Goal: Go to known website: Access a specific website the user already knows

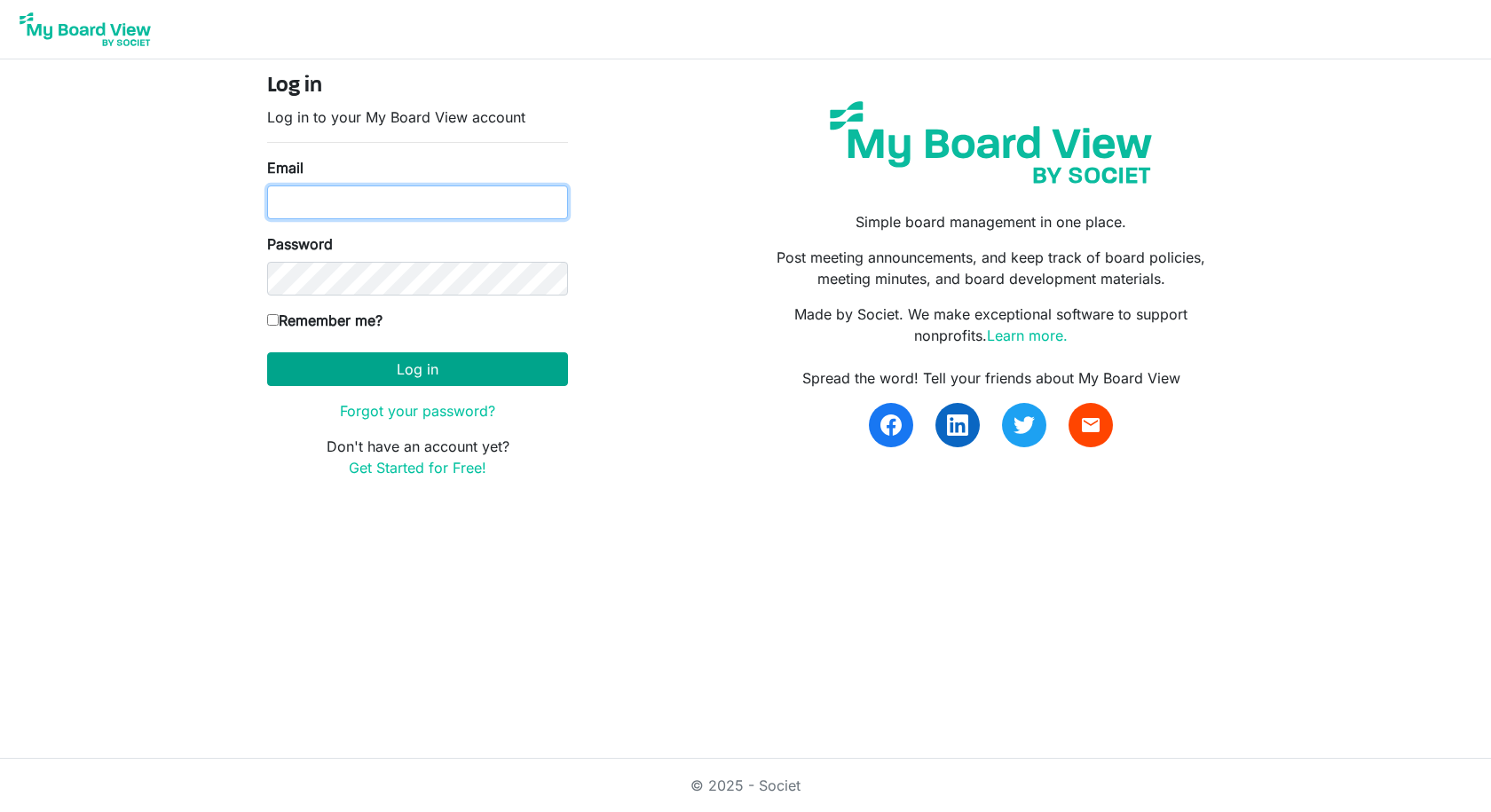
type input "[EMAIL_ADDRESS][DOMAIN_NAME]"
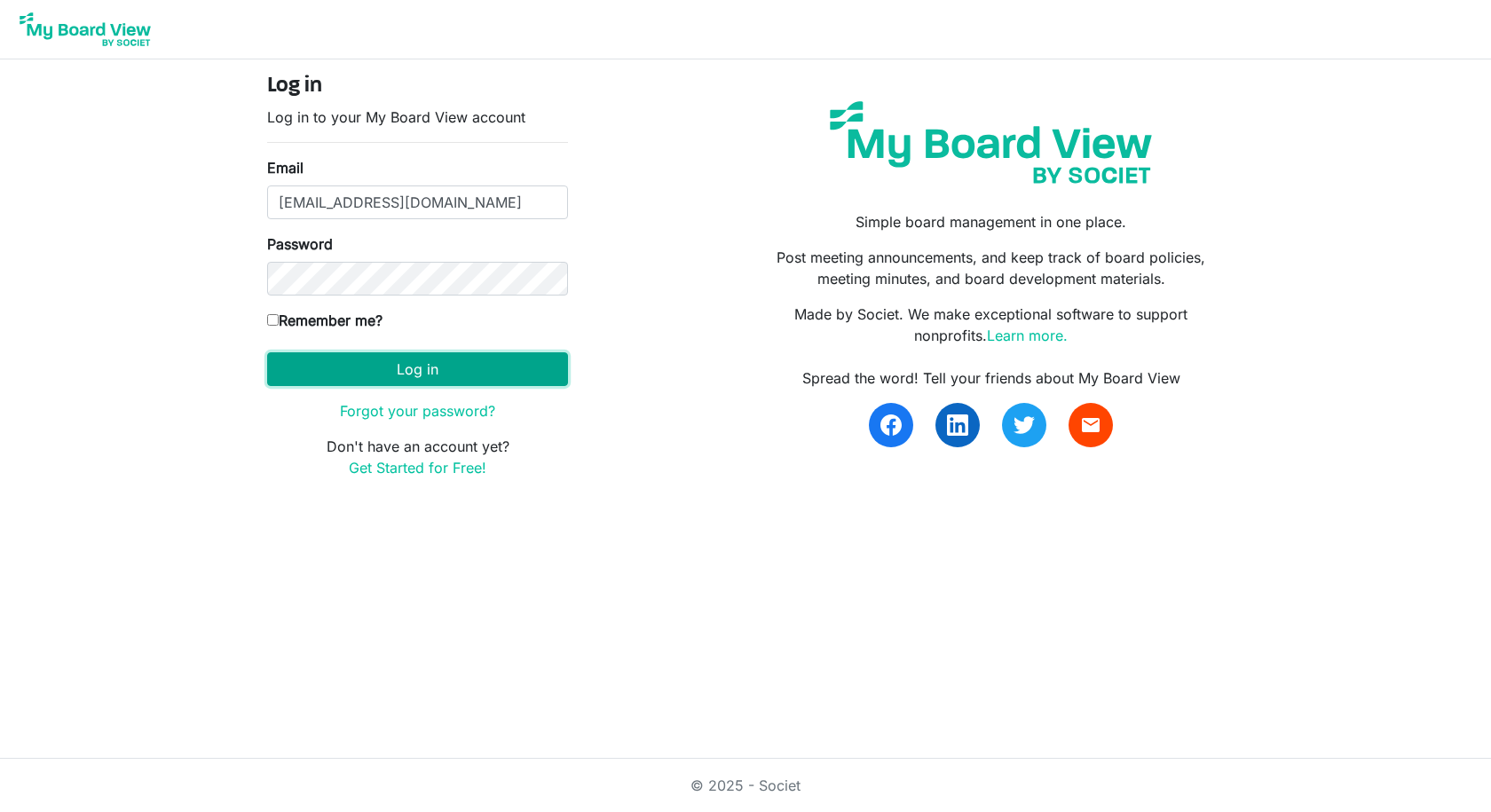
click at [464, 380] on button "Log in" at bounding box center [418, 369] width 301 height 34
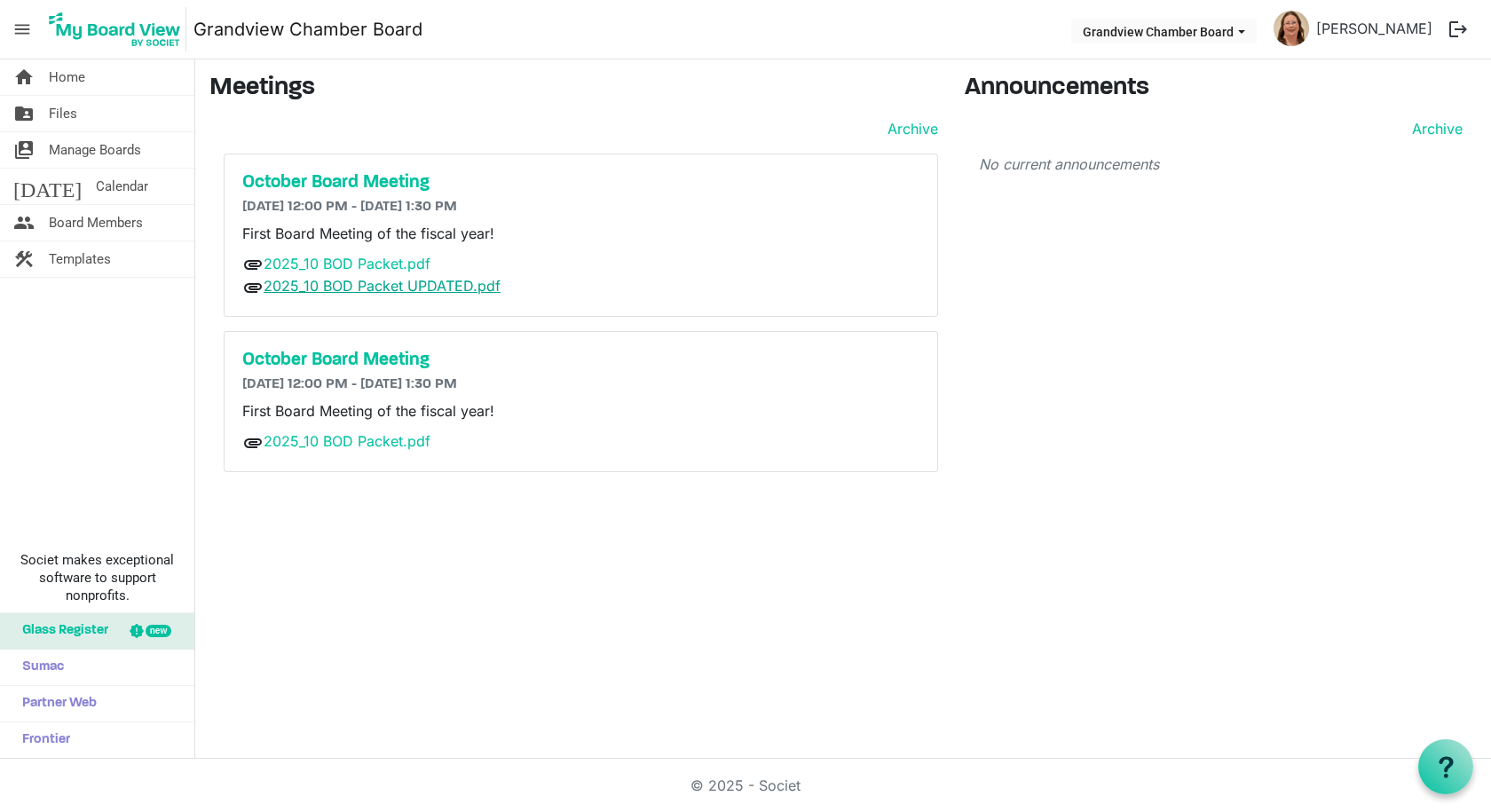
click at [366, 290] on link "2025_10 BOD Packet UPDATED.pdf" at bounding box center [382, 286] width 237 height 18
click at [295, 435] on link "2025_10 BOD Packet.pdf" at bounding box center [347, 441] width 167 height 18
